Goal: Task Accomplishment & Management: Manage account settings

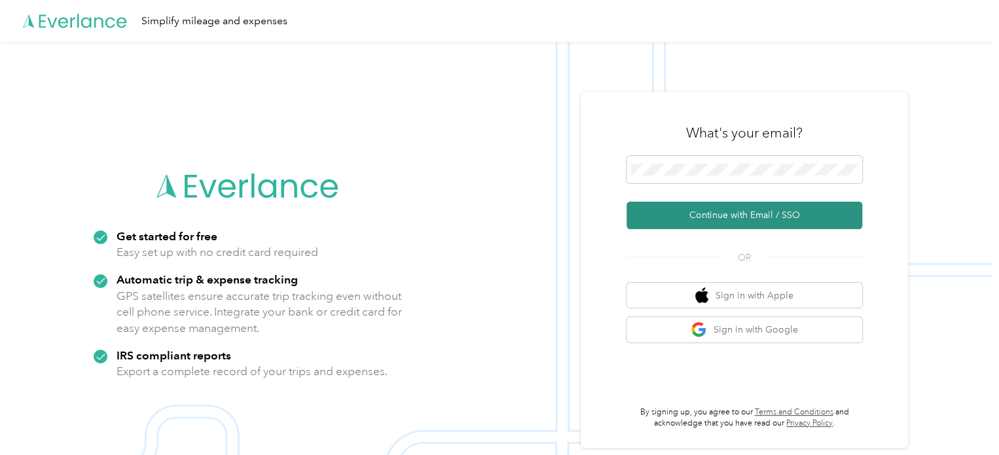
click at [732, 218] on button "Continue with Email / SSO" at bounding box center [745, 215] width 236 height 27
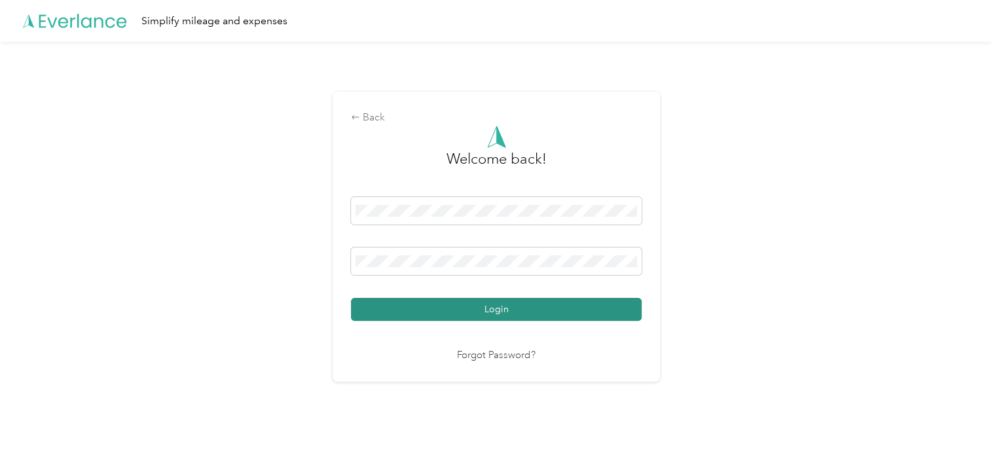
click at [503, 306] on button "Login" at bounding box center [496, 309] width 291 height 23
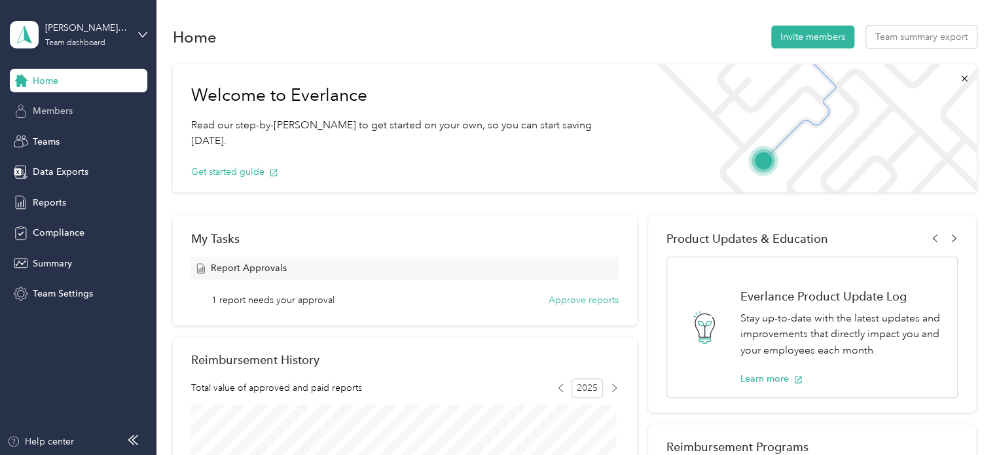
click at [43, 109] on span "Members" at bounding box center [53, 111] width 40 height 14
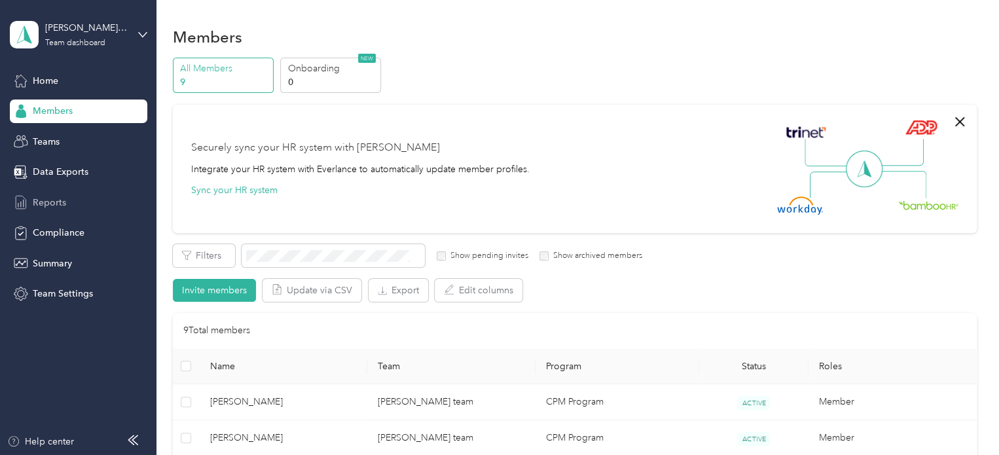
click at [41, 206] on span "Reports" at bounding box center [49, 203] width 33 height 14
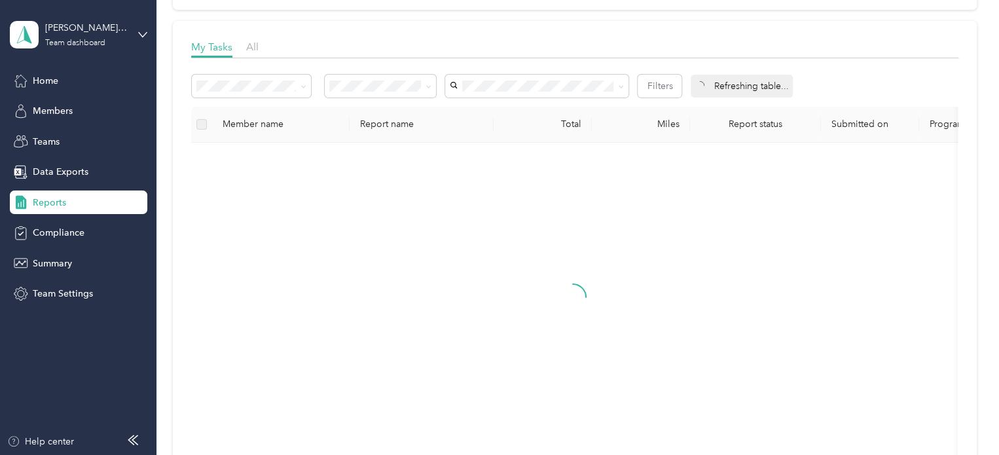
scroll to position [170, 0]
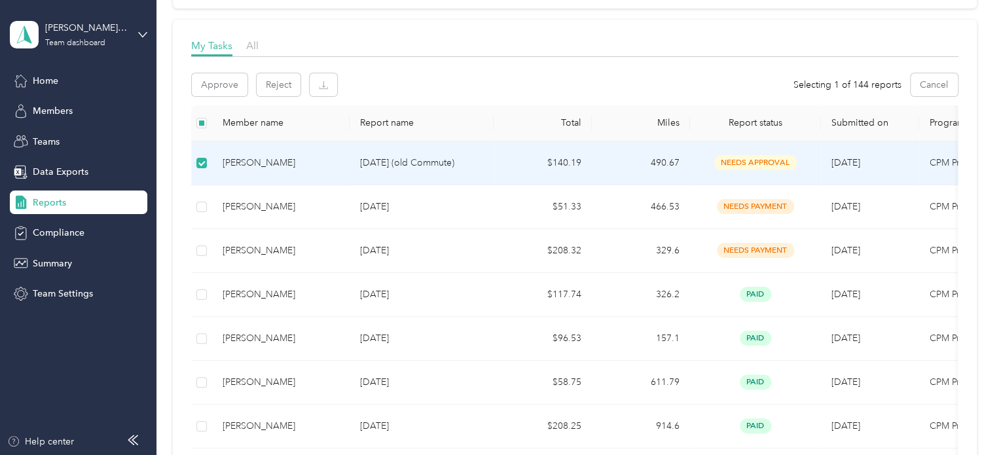
click at [322, 168] on div "[PERSON_NAME]" at bounding box center [281, 163] width 117 height 14
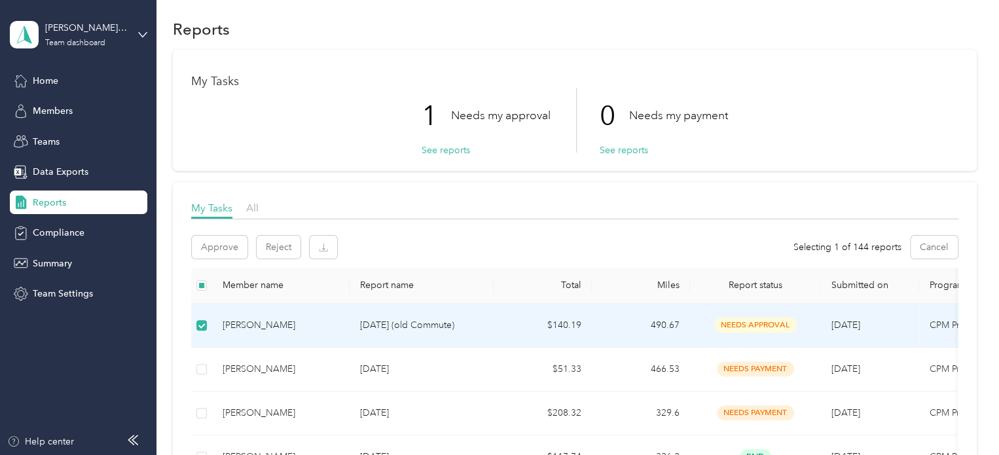
scroll to position [4, 0]
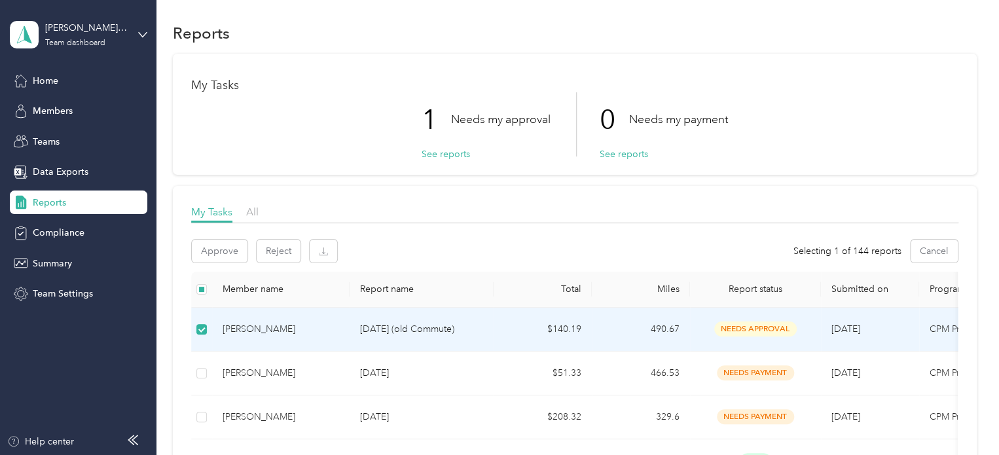
click at [508, 321] on td "$140.19" at bounding box center [543, 330] width 98 height 44
click at [319, 325] on div "[PERSON_NAME]" at bounding box center [281, 329] width 117 height 14
click at [437, 155] on button "See reports" at bounding box center [446, 154] width 48 height 14
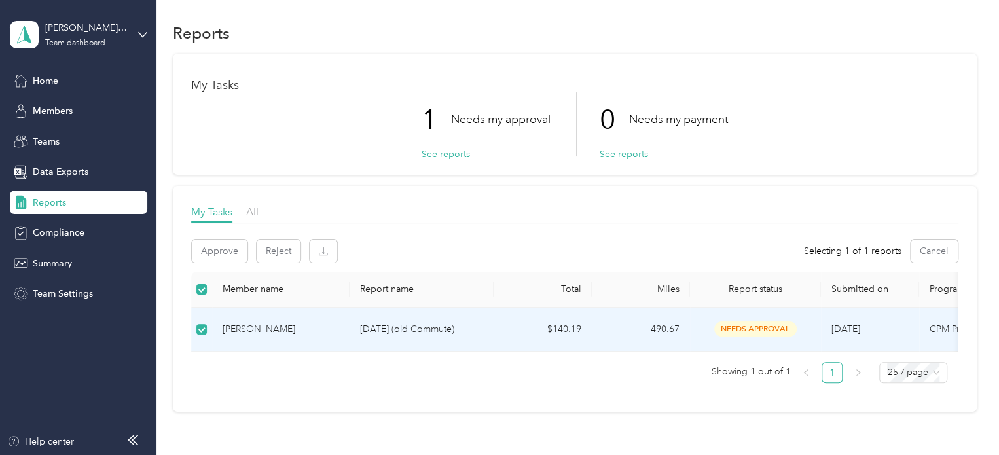
click at [318, 333] on div "[PERSON_NAME]" at bounding box center [281, 329] width 117 height 14
click at [223, 249] on button "Approve" at bounding box center [220, 251] width 56 height 23
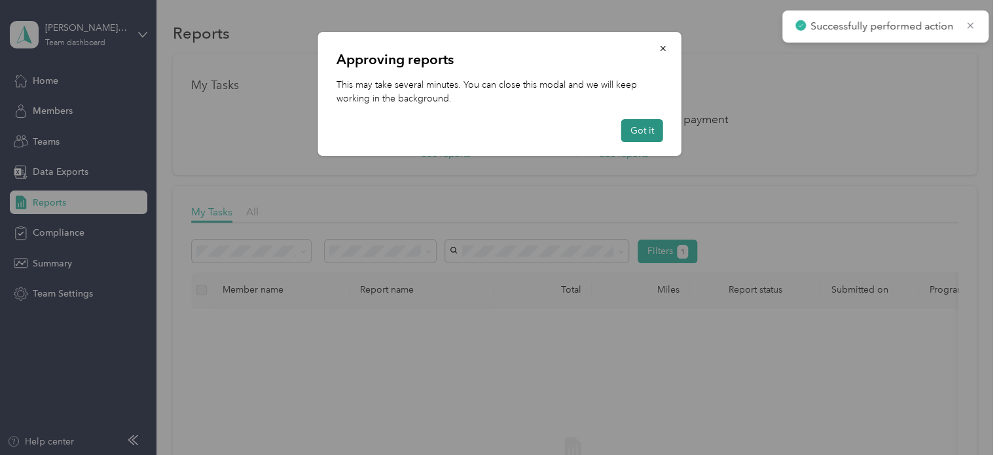
click at [642, 126] on button "Got it" at bounding box center [642, 130] width 42 height 23
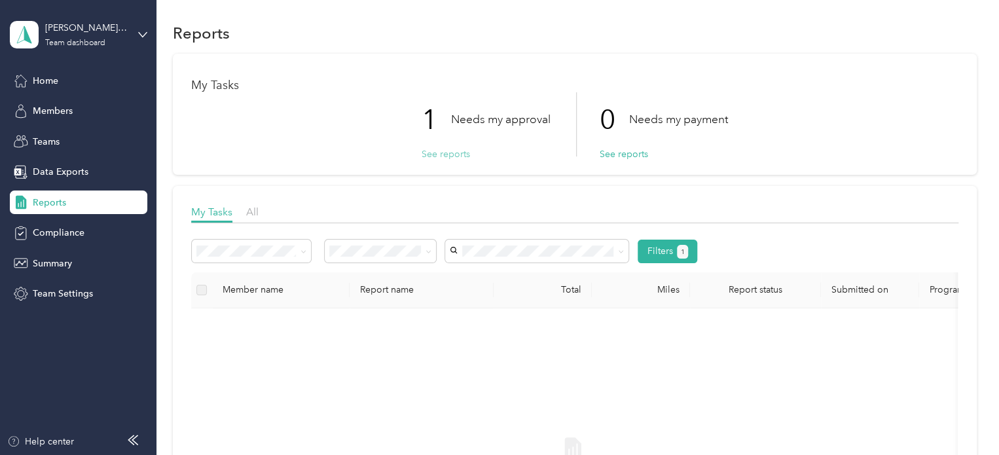
click at [439, 155] on button "See reports" at bounding box center [446, 154] width 48 height 14
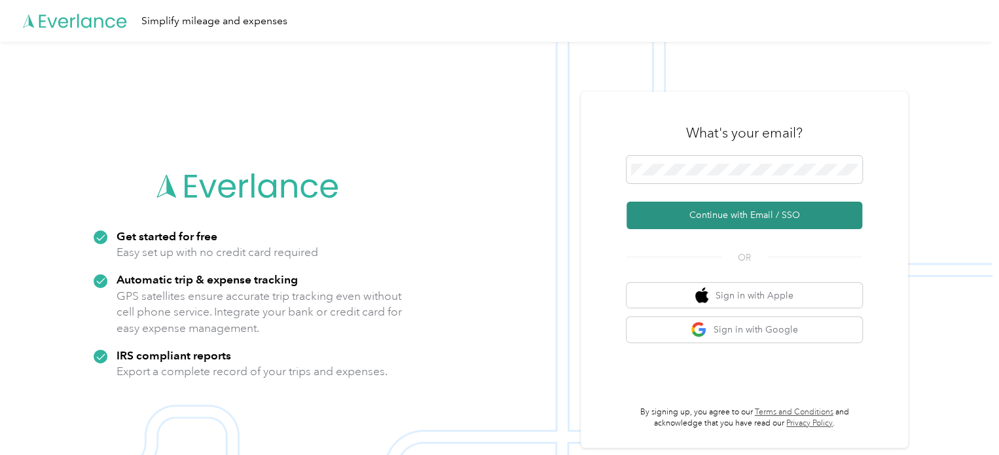
click at [744, 212] on button "Continue with Email / SSO" at bounding box center [745, 215] width 236 height 27
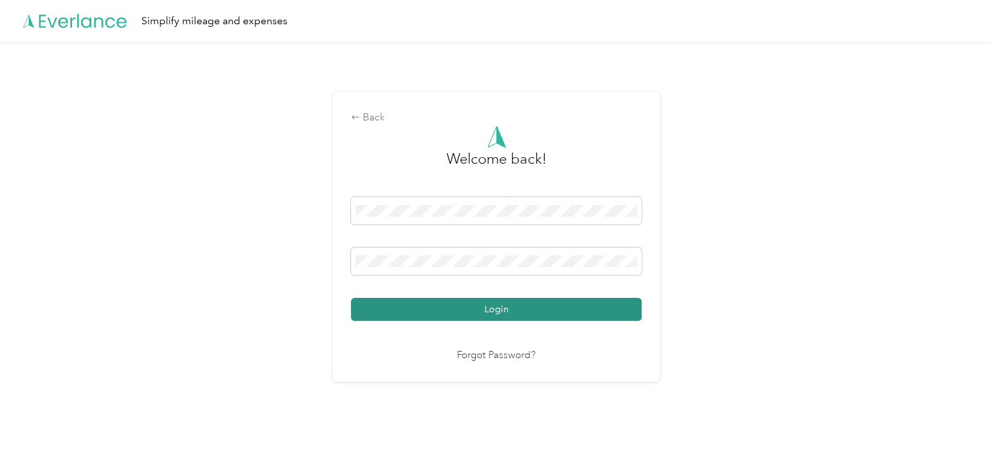
click at [524, 308] on button "Login" at bounding box center [496, 309] width 291 height 23
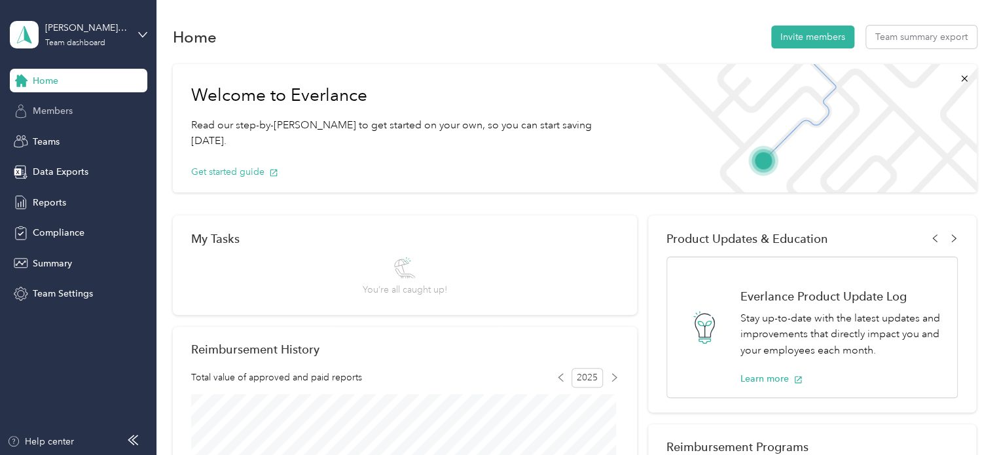
click at [56, 107] on span "Members" at bounding box center [53, 111] width 40 height 14
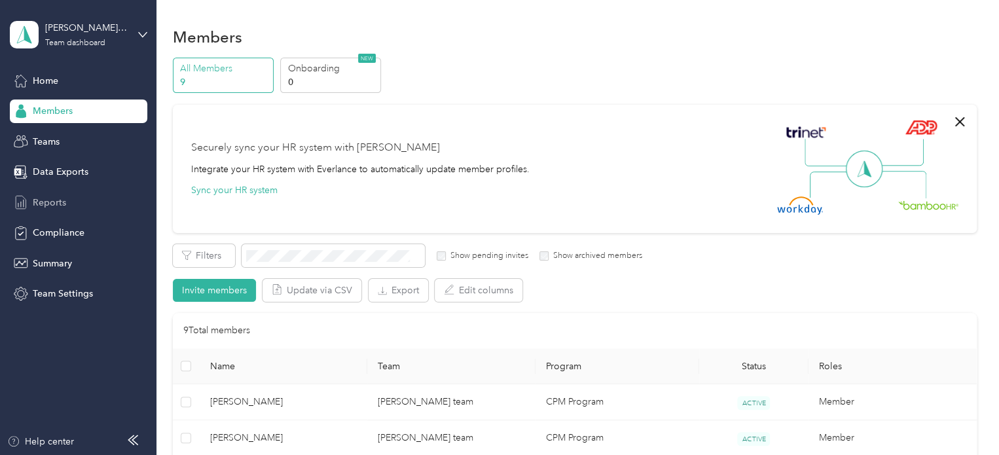
click at [50, 203] on span "Reports" at bounding box center [49, 203] width 33 height 14
